Goal: Register for event/course

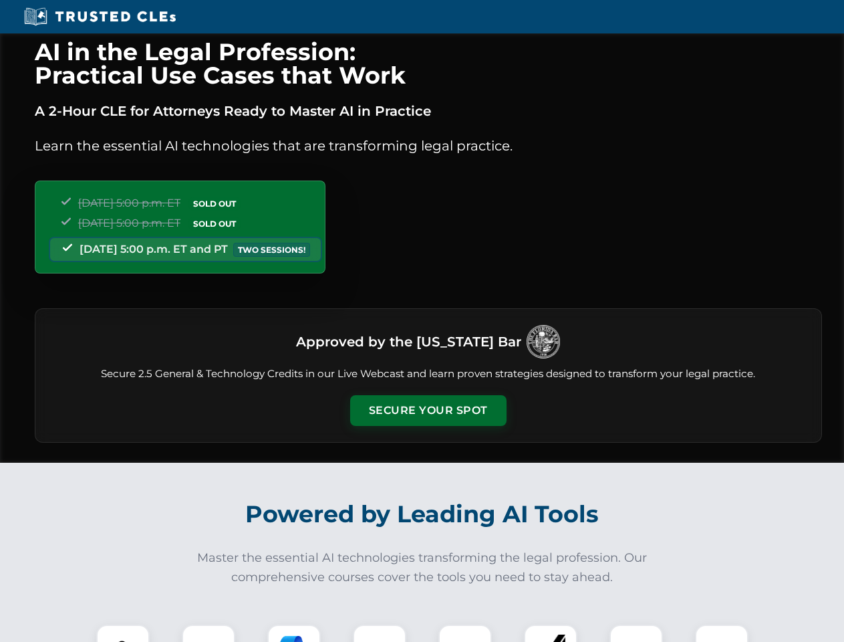
click at [428, 410] on button "Secure Your Spot" at bounding box center [428, 410] width 156 height 31
click at [123, 633] on img at bounding box center [123, 651] width 39 height 39
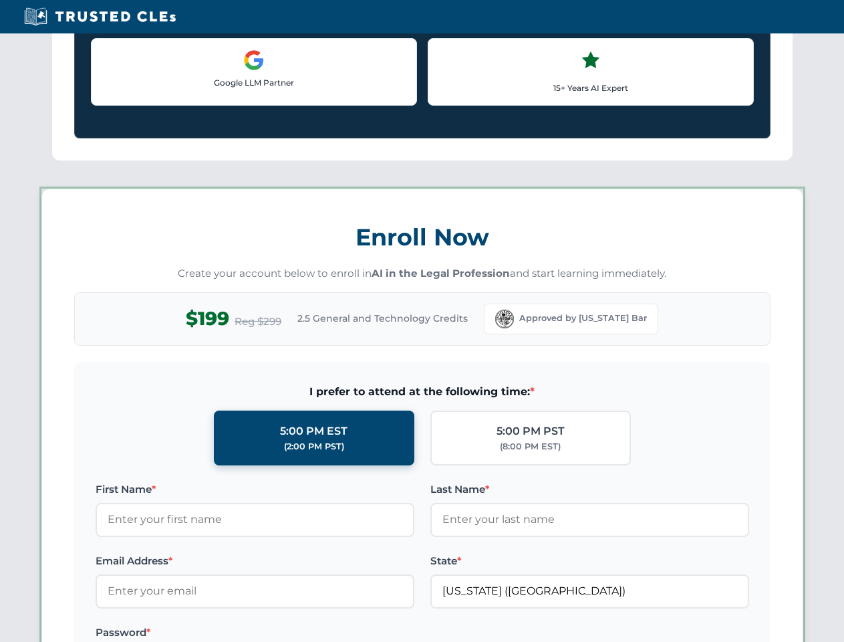
click at [294, 633] on label "Password *" at bounding box center [255, 632] width 319 height 16
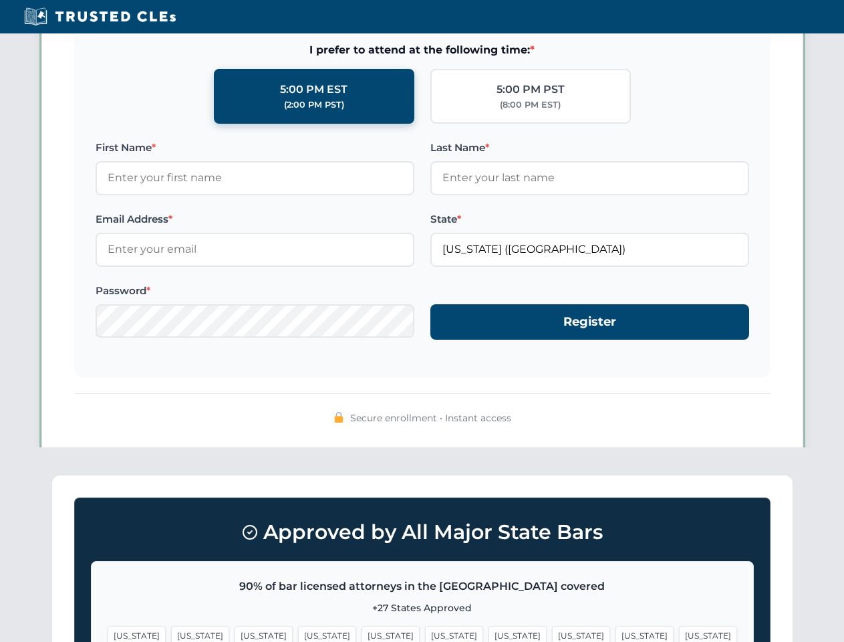
click at [615, 633] on span "[US_STATE]" at bounding box center [644, 635] width 58 height 19
